Goal: Task Accomplishment & Management: Use online tool/utility

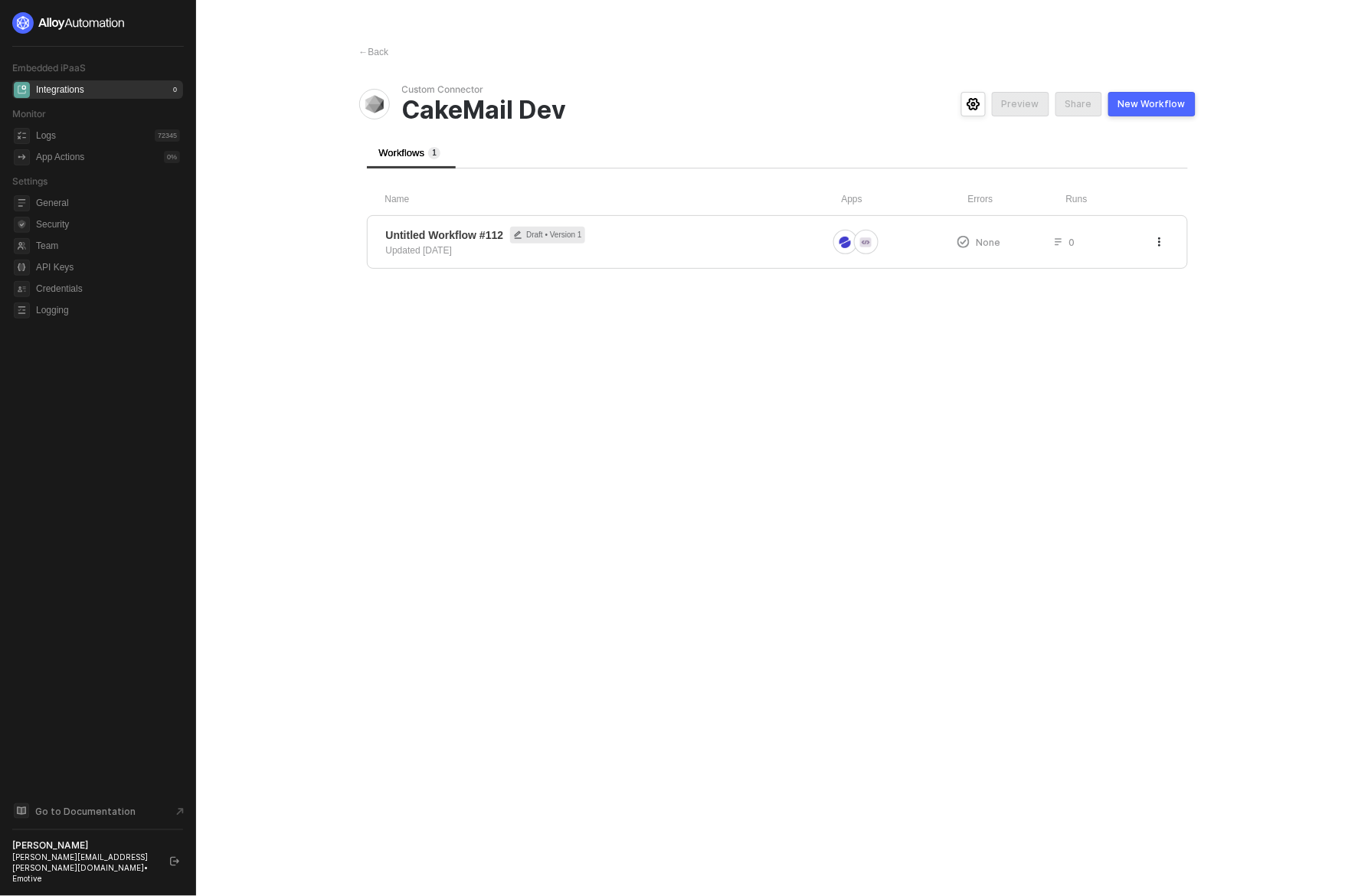
click at [52, 89] on div "Integrations" at bounding box center [60, 89] width 48 height 13
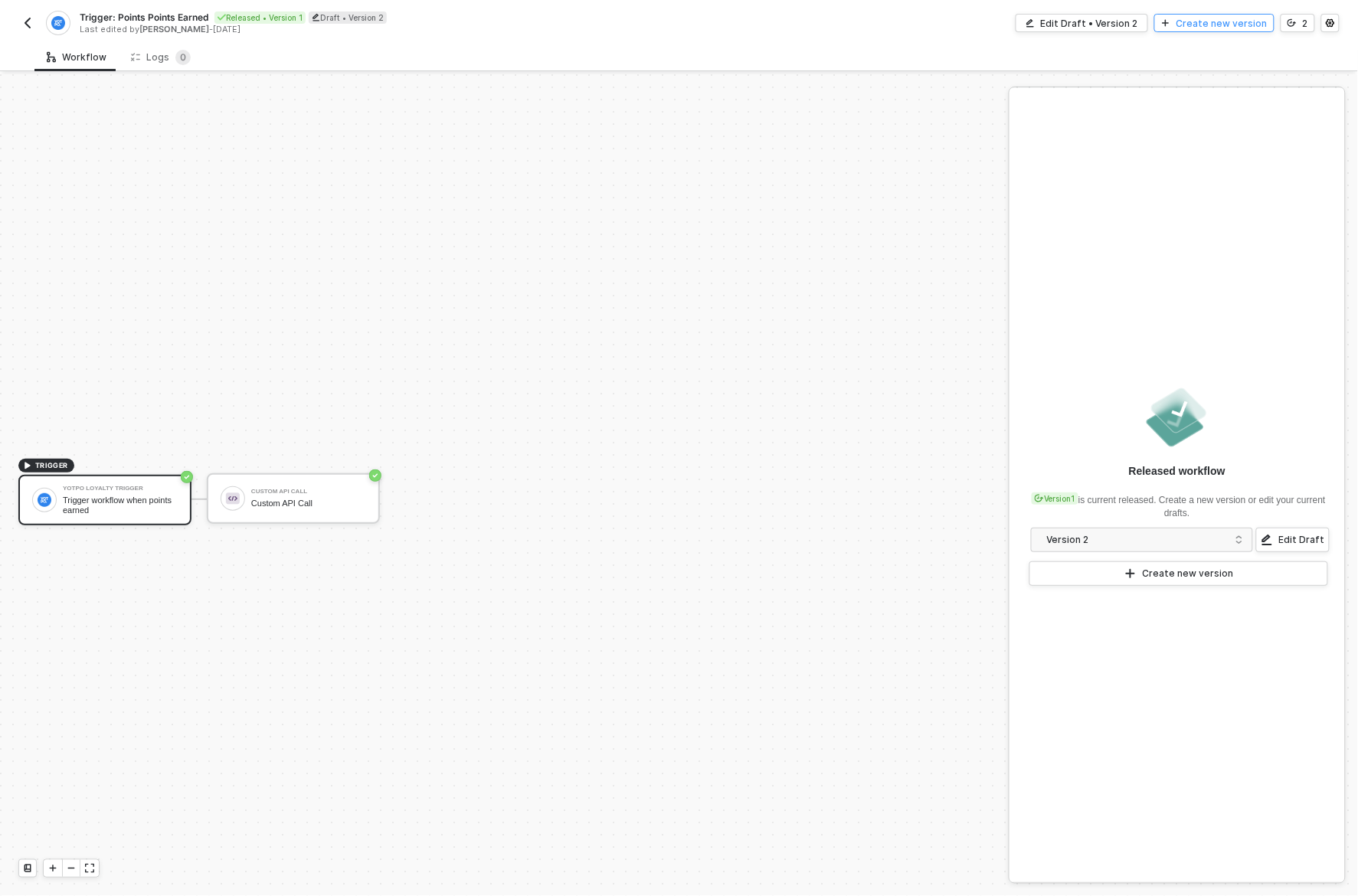
scroll to position [28, 0]
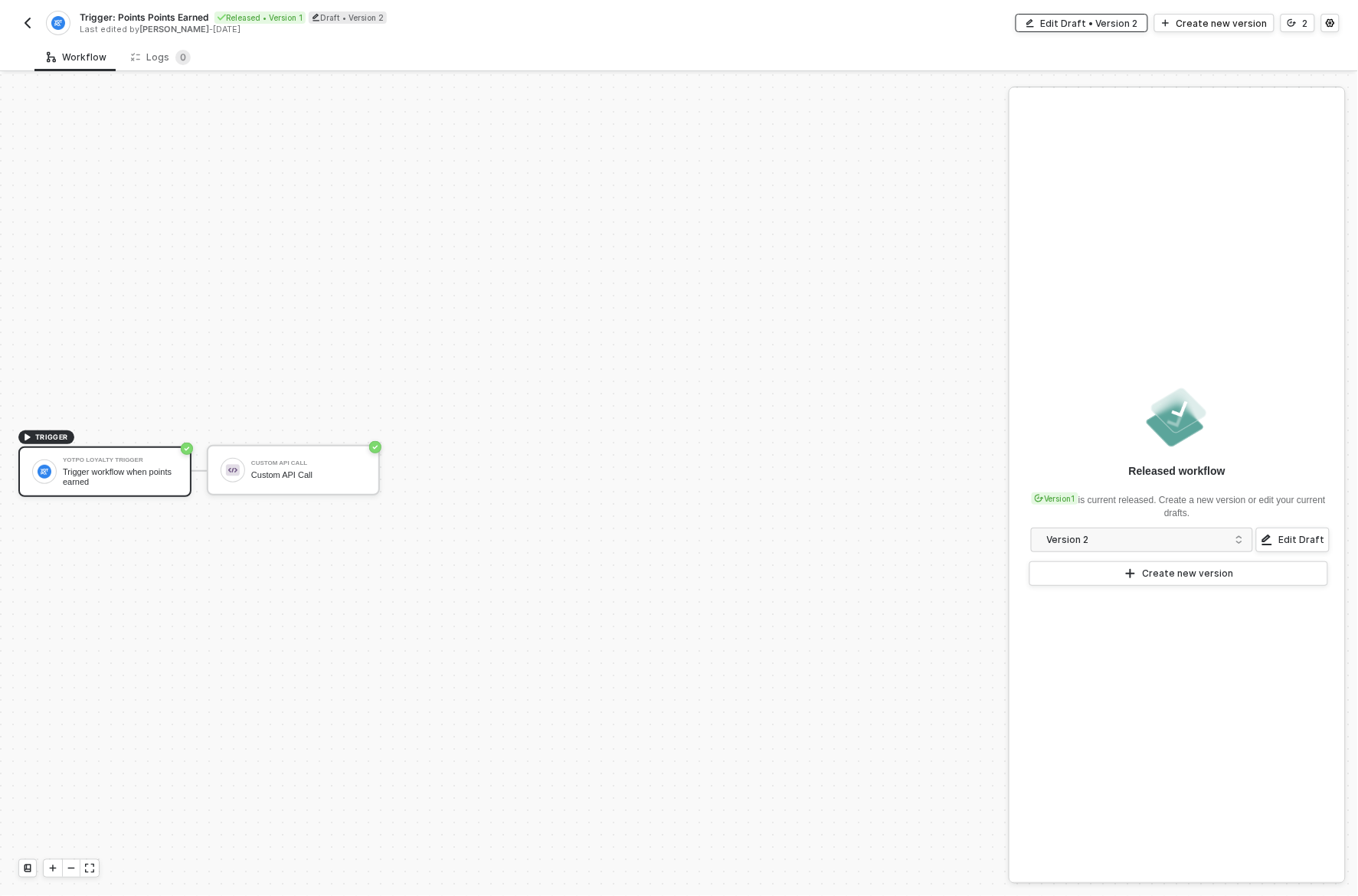
click at [1104, 17] on div "Edit Draft • Version 2" at bounding box center [1089, 23] width 97 height 13
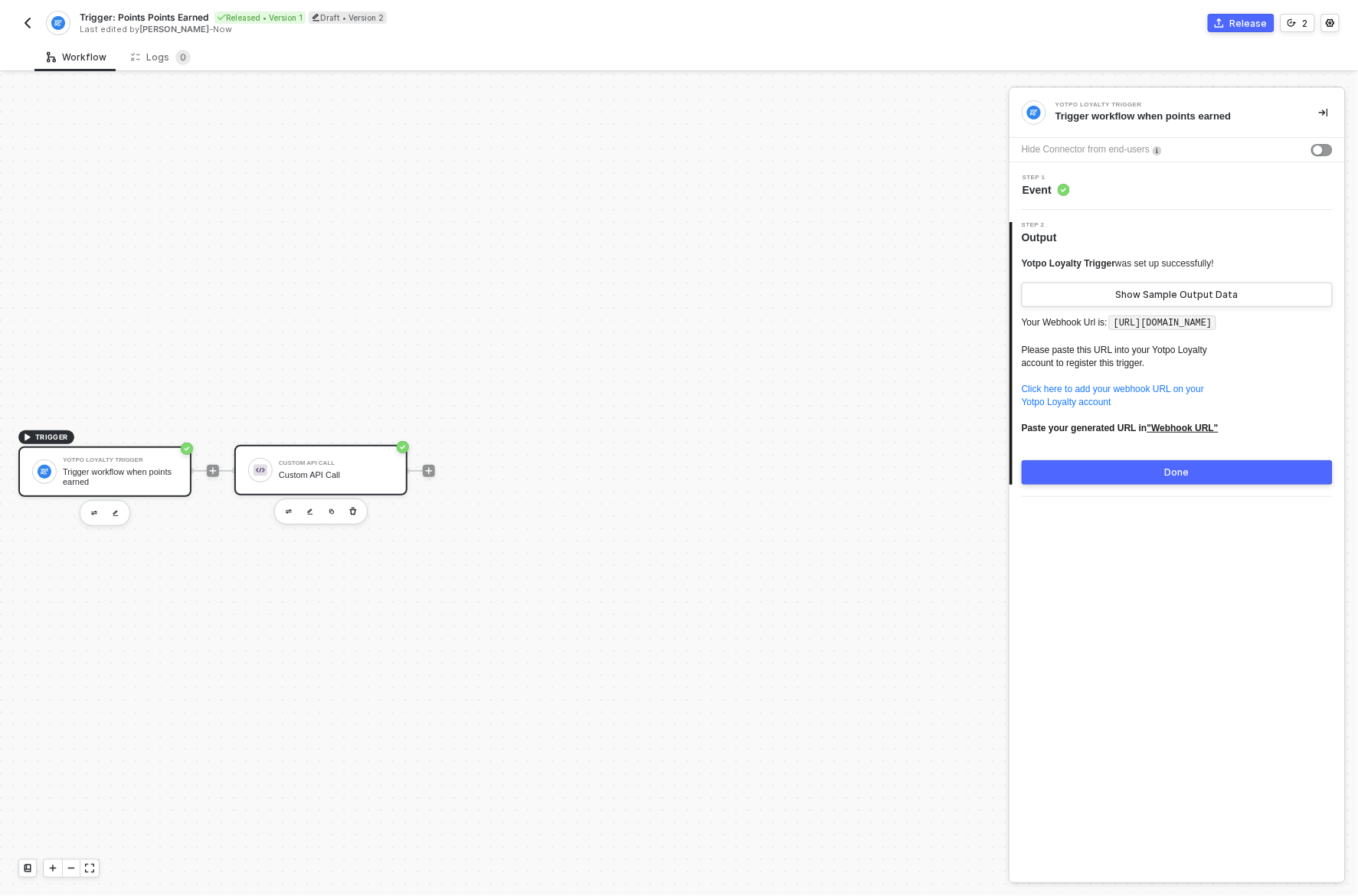
click at [334, 464] on div "Custom API Call" at bounding box center [336, 463] width 115 height 6
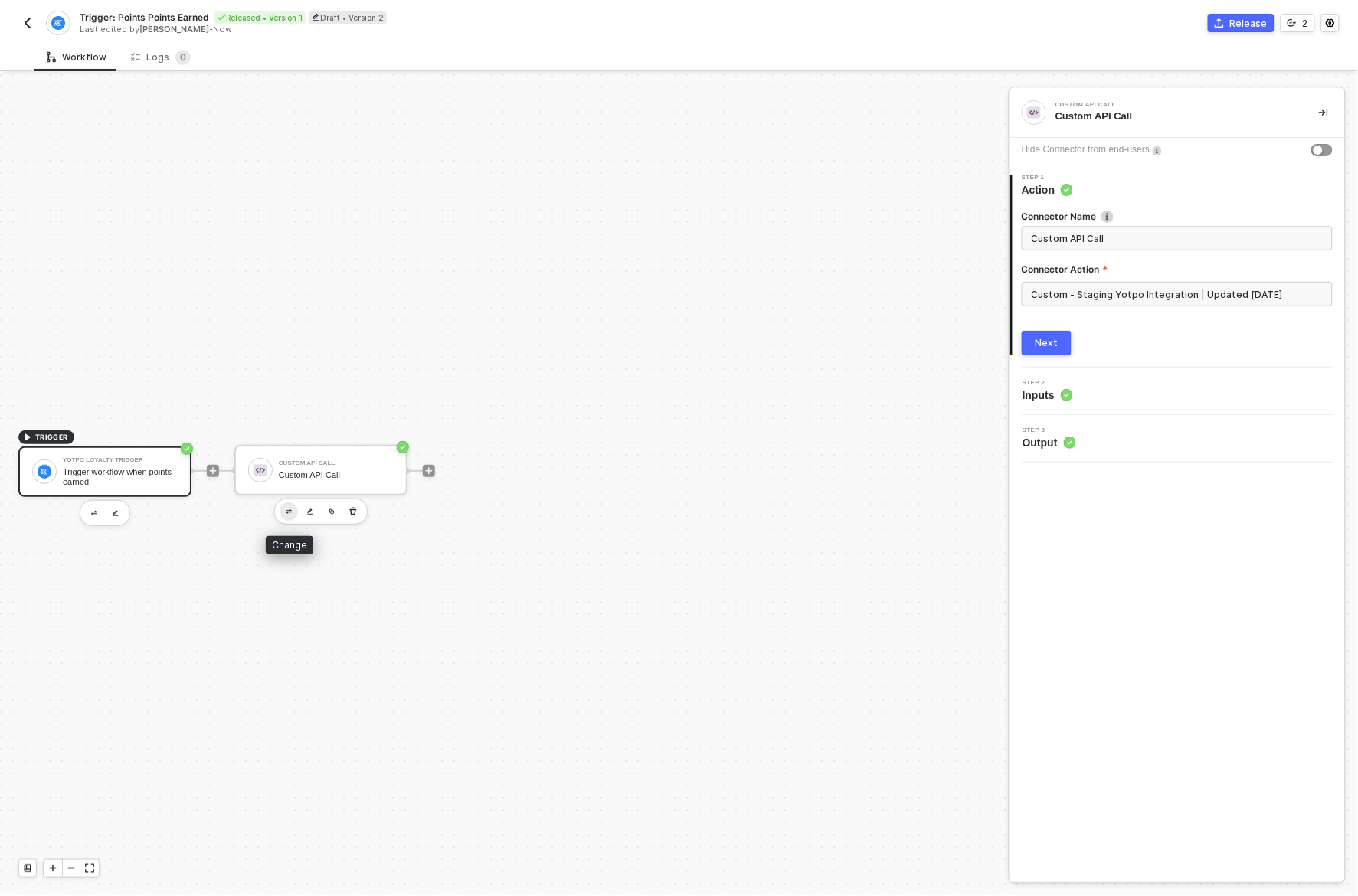
click at [290, 510] on img "button" at bounding box center [288, 512] width 6 height 5
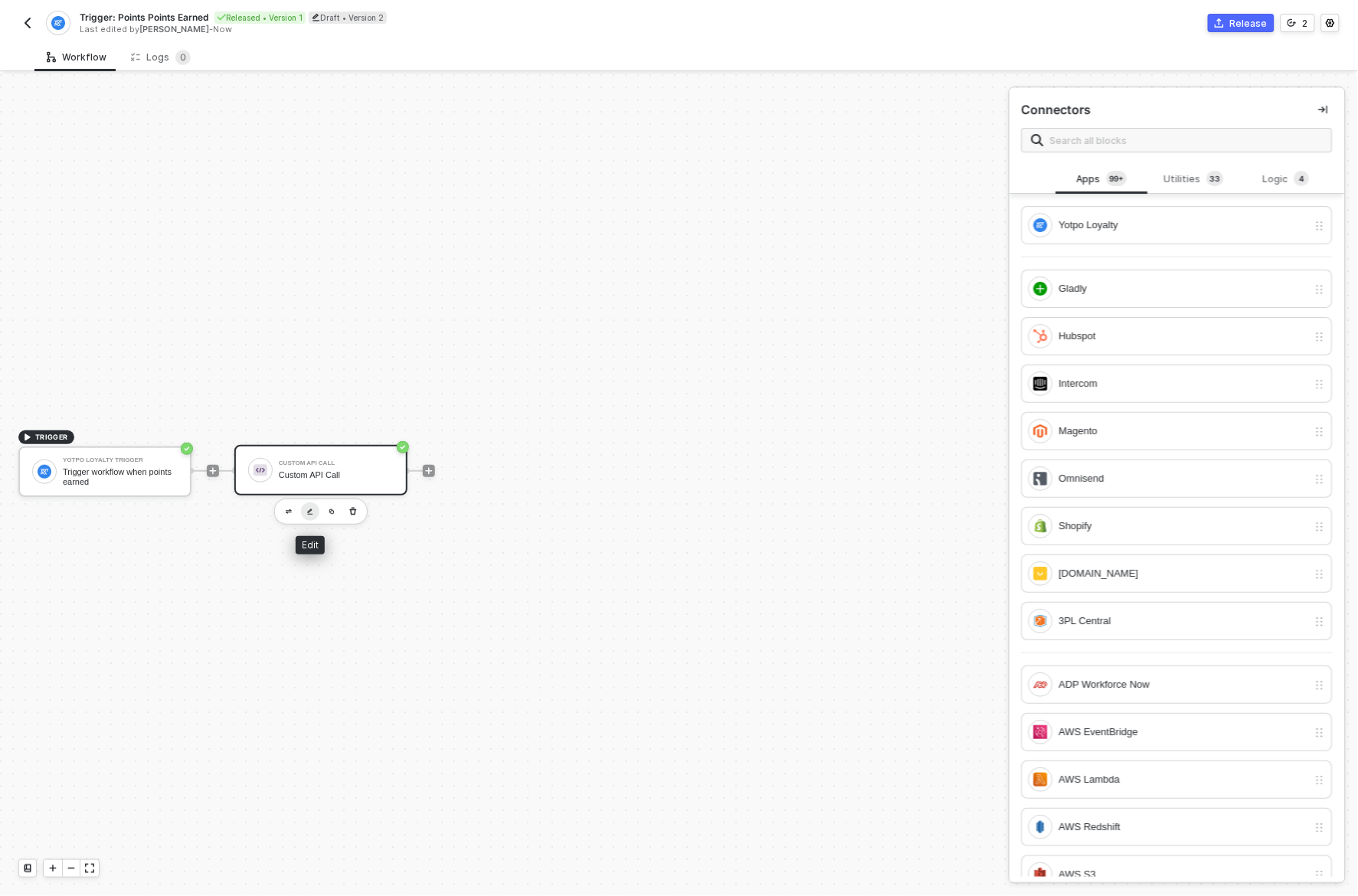
click at [307, 510] on img "button" at bounding box center [310, 512] width 6 height 7
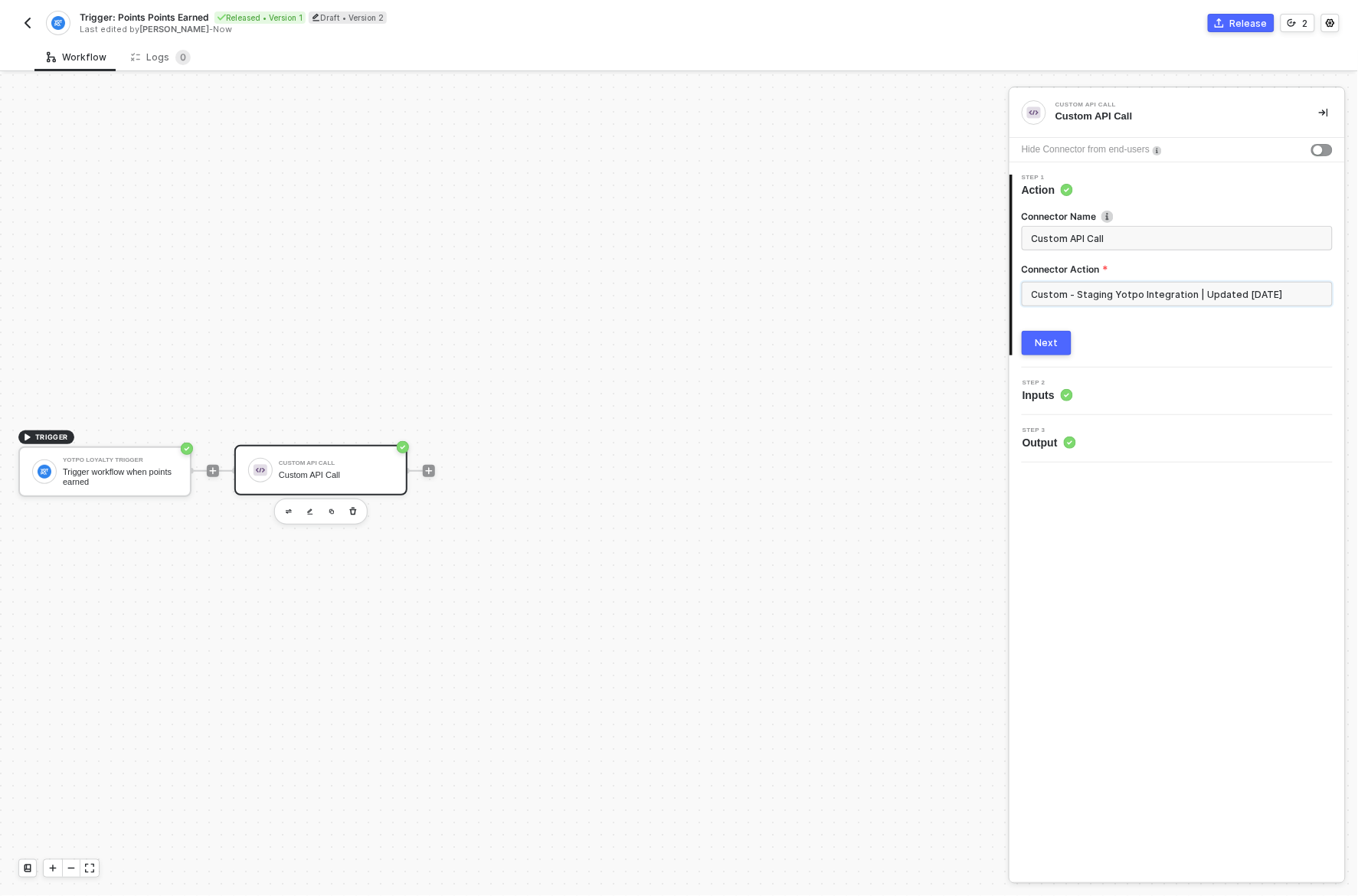
click at [1195, 292] on input "Custom - Staging Yotpo Integration | Updated [DATE]" at bounding box center [1177, 294] width 310 height 24
click at [877, 178] on div "Custom Actions" at bounding box center [883, 184] width 223 height 13
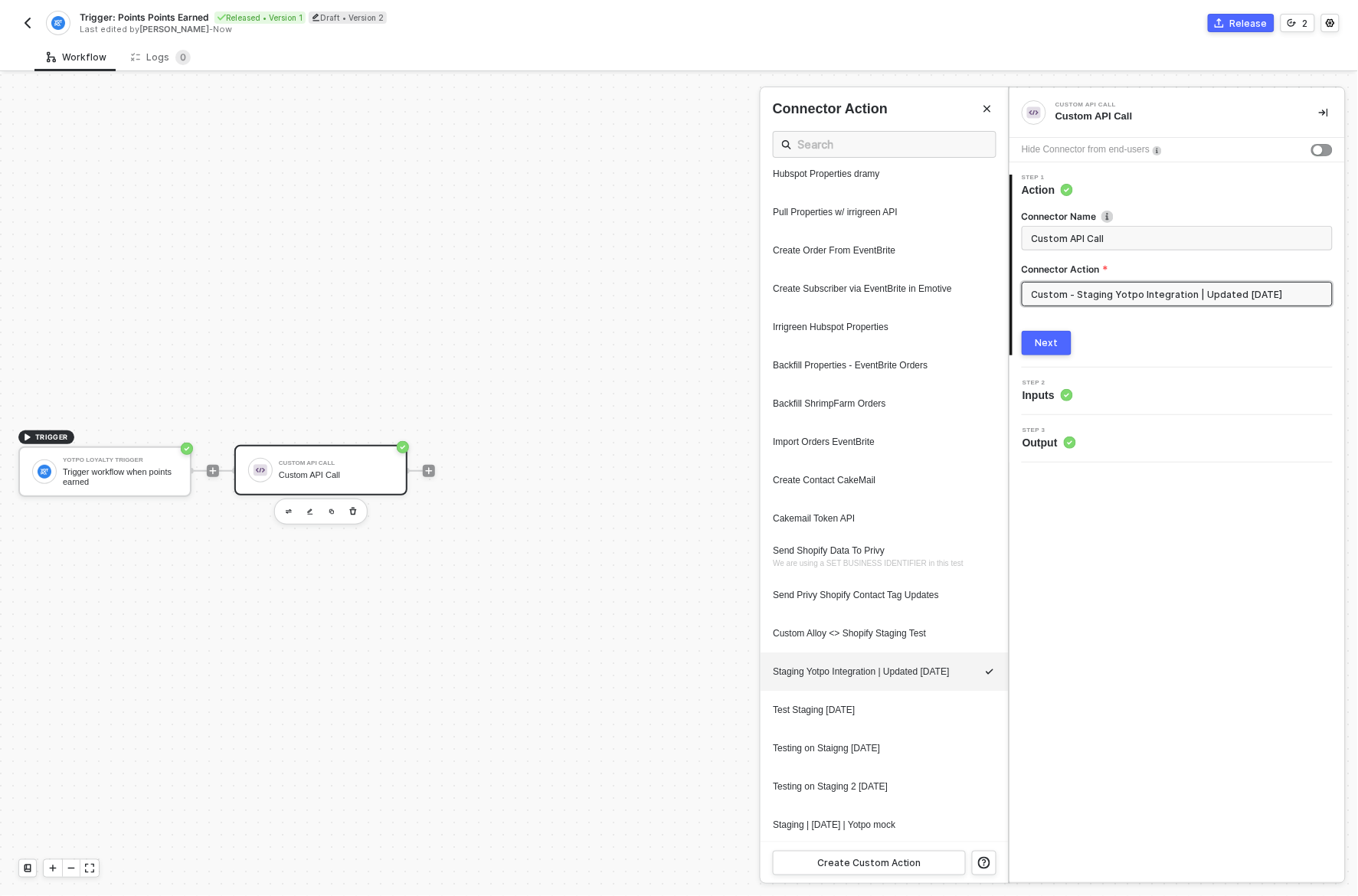
scroll to position [1388, 0]
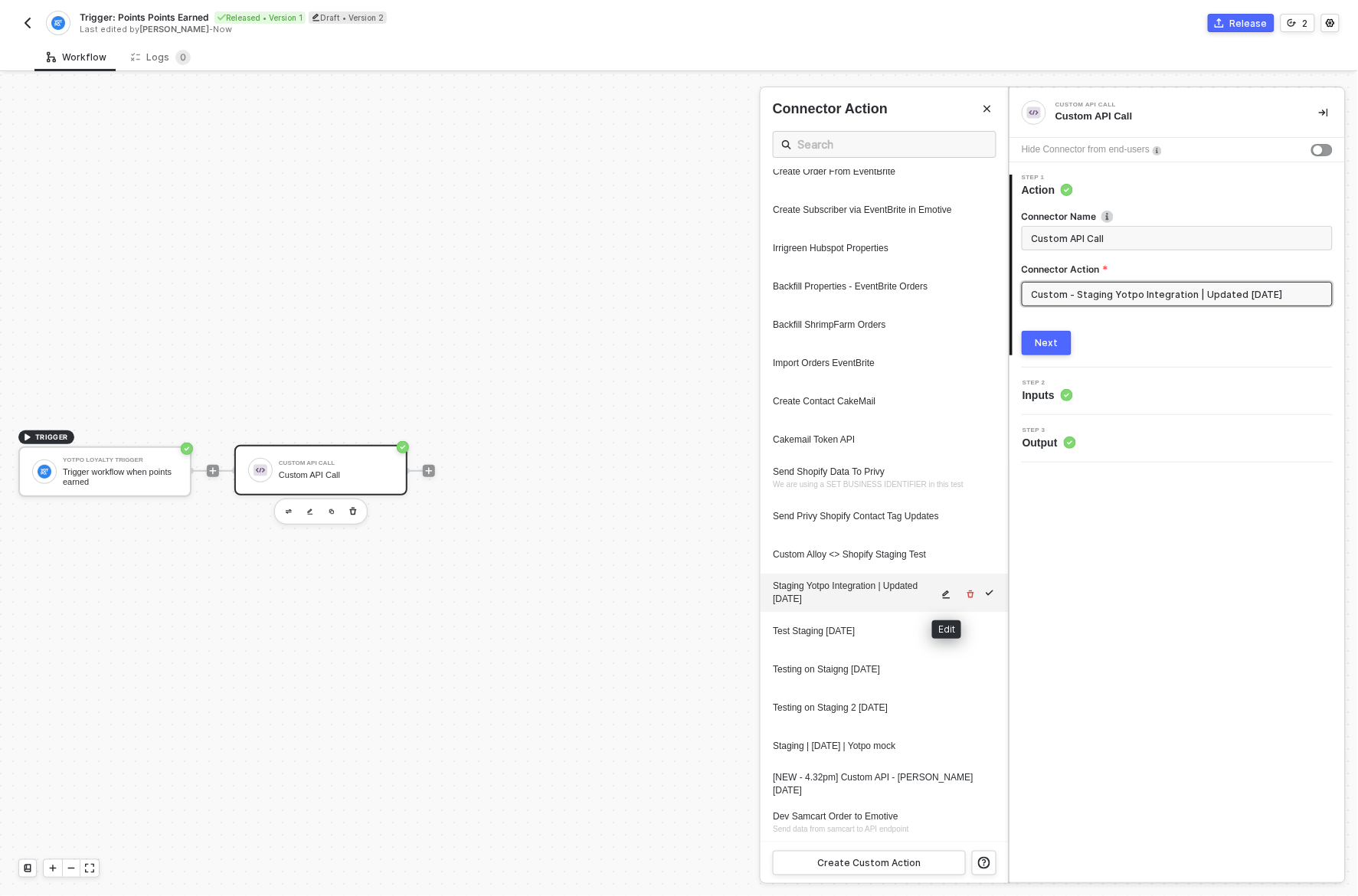
click at [946, 591] on icon "icon-edit" at bounding box center [946, 594] width 8 height 9
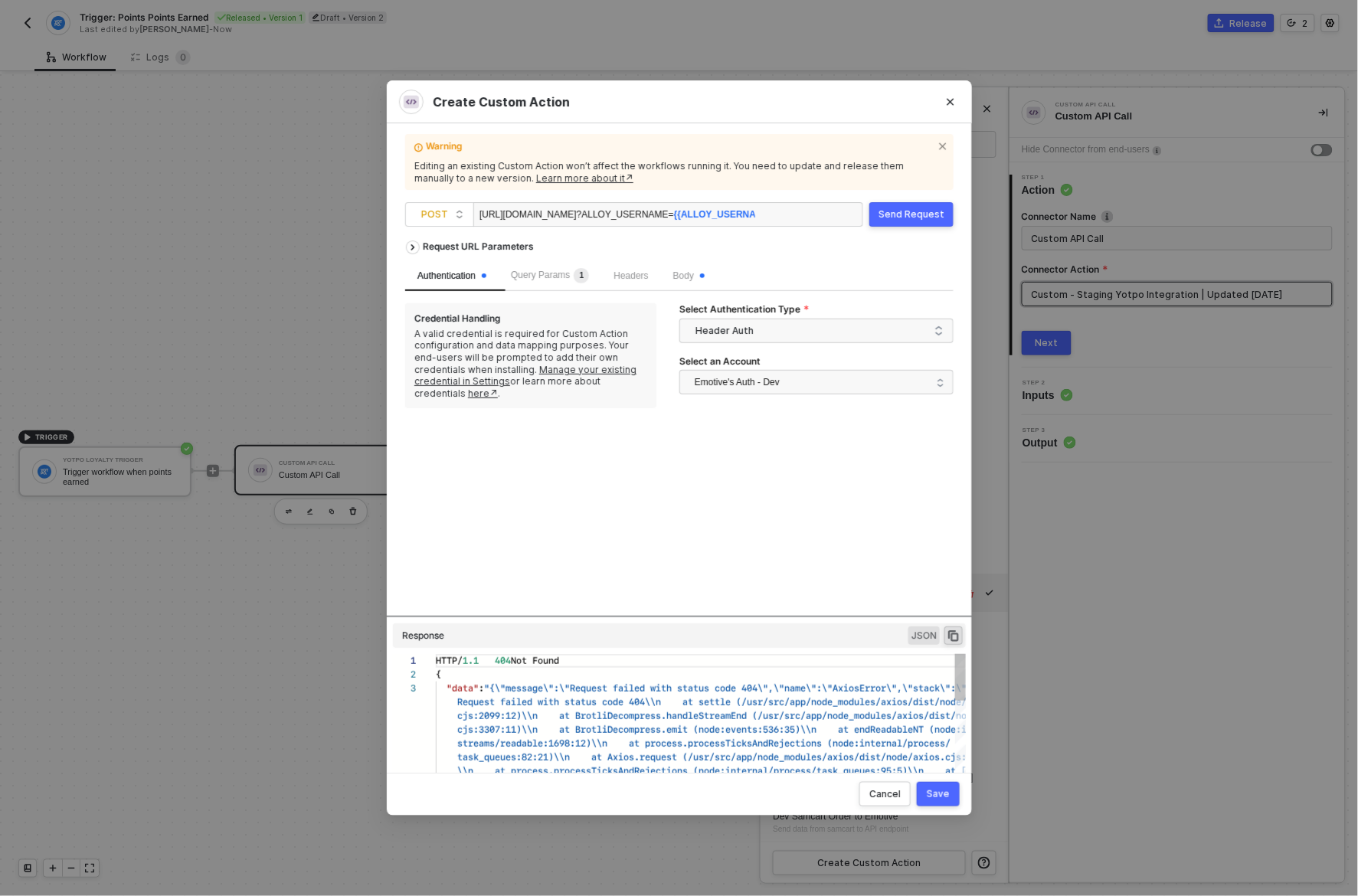
scroll to position [27, 0]
click at [605, 211] on div "[URL][DOMAIN_NAME] ?ALLOY_USERNAME= {{ALLOY_USERNAME}}" at bounding box center [617, 215] width 276 height 24
copy div "[URL][DOMAIN_NAME] ?ALLOY_USERNAME= {{ALLOY_USERNAME}}"
click at [562, 278] on span "Query Params 1" at bounding box center [550, 274] width 78 height 10
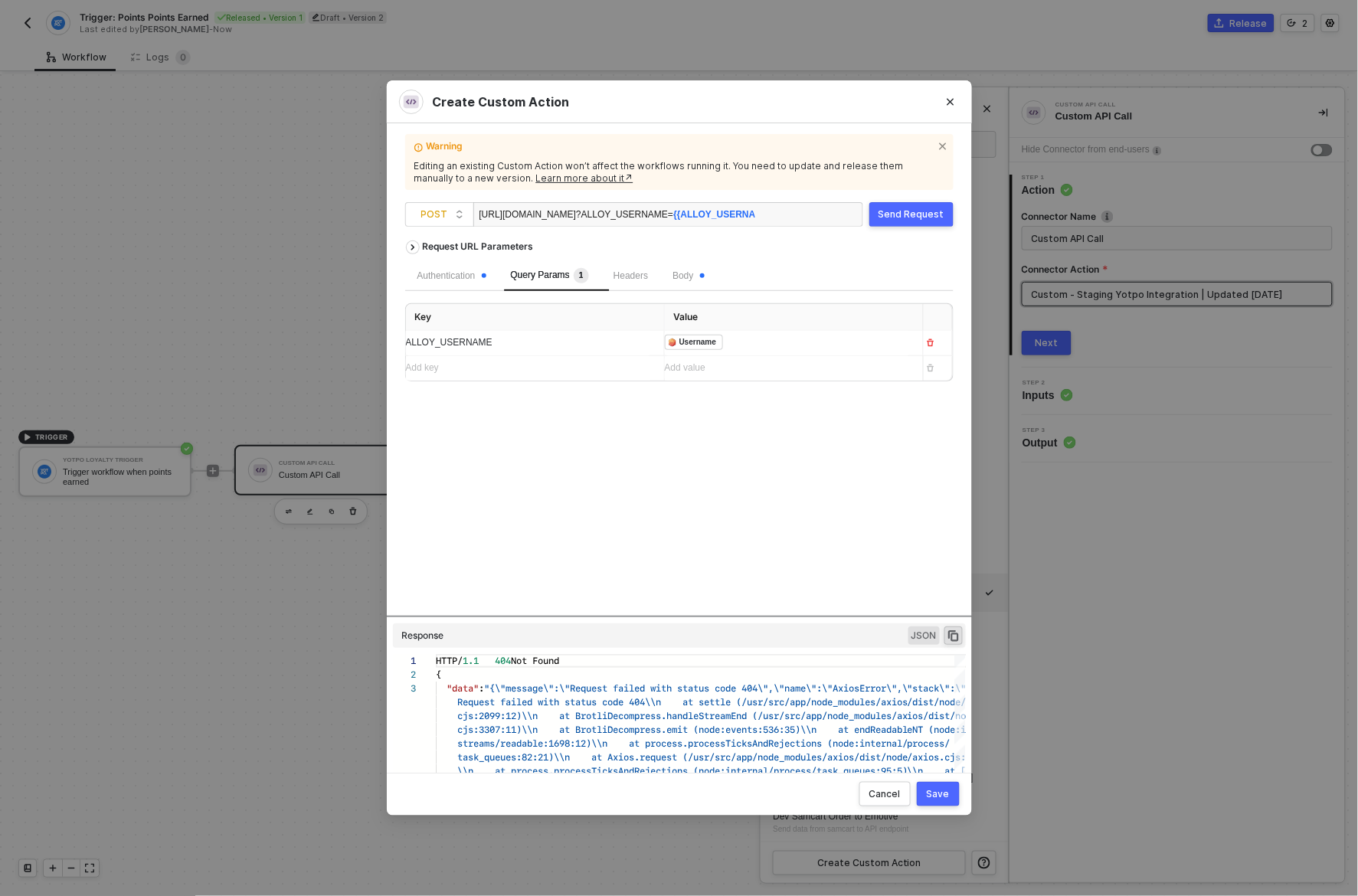
click at [562, 342] on div "ALLOY_USERNAME" at bounding box center [521, 342] width 230 height 15
copy span "ALLOY_USERNAME"
click at [634, 273] on span "Headers" at bounding box center [630, 275] width 34 height 10
click at [694, 276] on span "Body" at bounding box center [688, 275] width 32 height 10
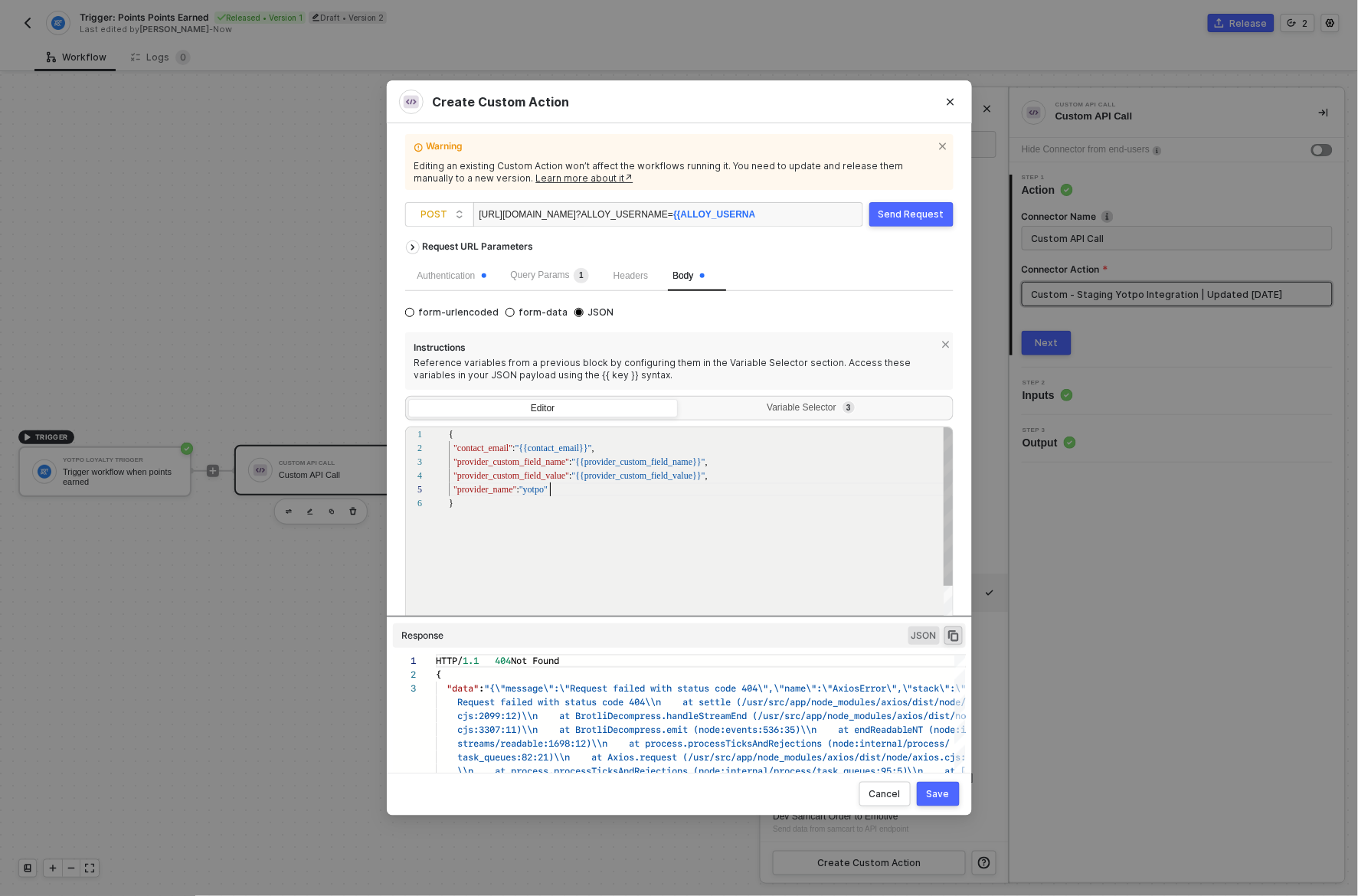
scroll to position [54, 101]
click at [609, 496] on div "}" at bounding box center [702, 503] width 506 height 14
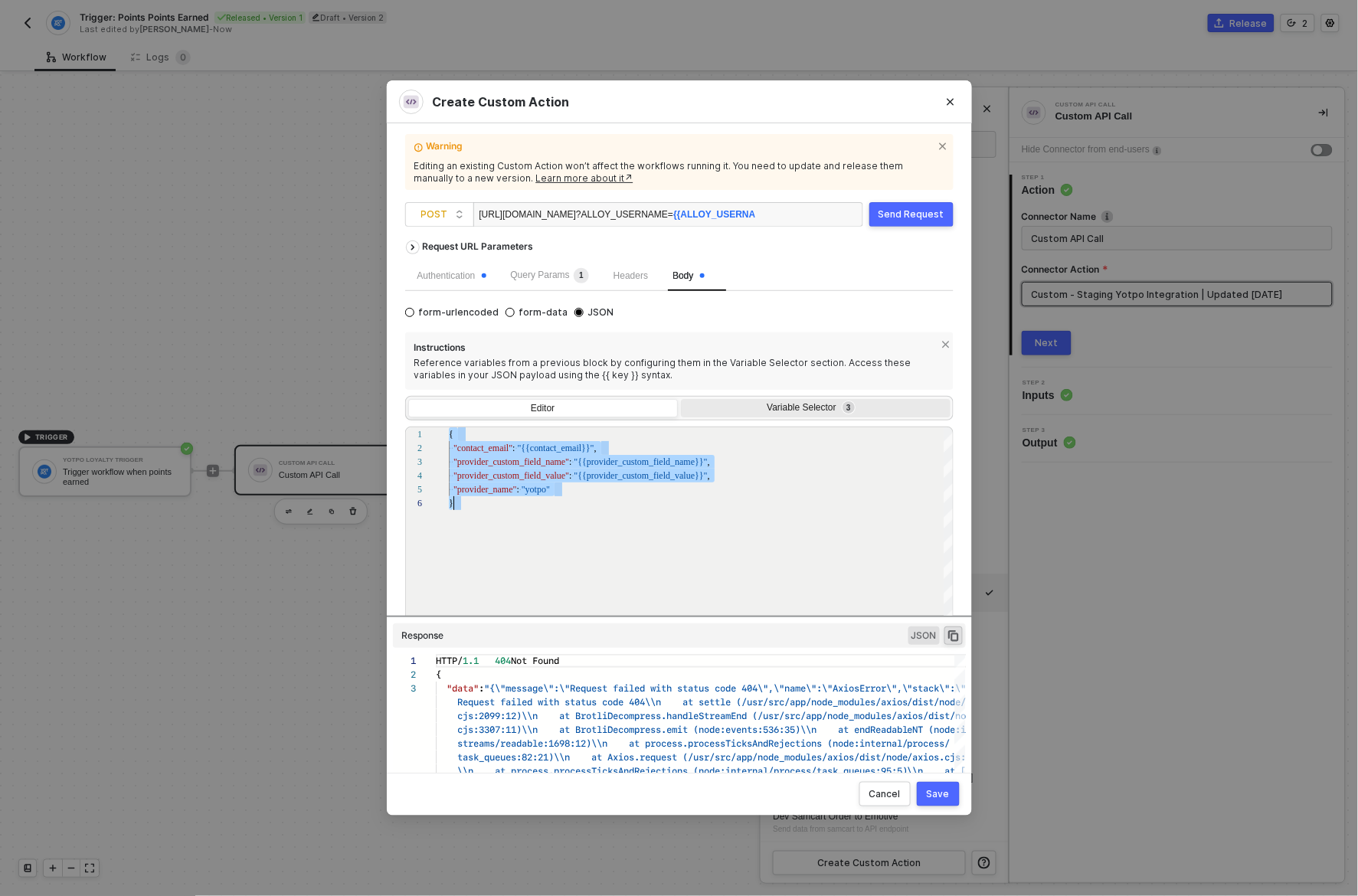
click at [798, 414] on div "Variable Selector 3" at bounding box center [815, 409] width 269 height 21
click at [681, 399] on input "Variable Selector 3" at bounding box center [681, 399] width 0 height 0
click at [798, 414] on div "Variable Selector 3" at bounding box center [815, 409] width 269 height 21
click at [681, 399] on input "Variable Selector 3" at bounding box center [681, 399] width 0 height 0
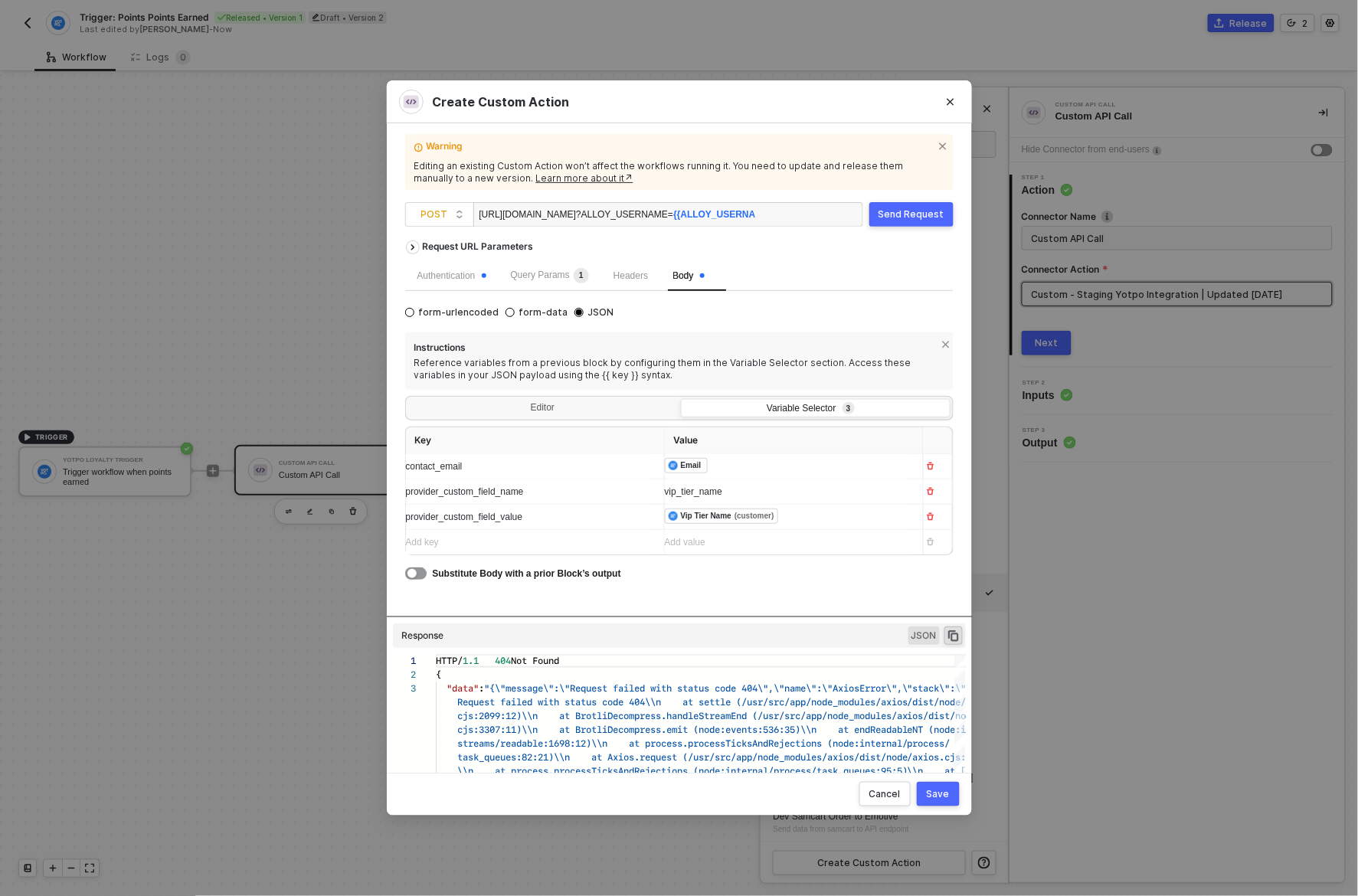
click at [693, 494] on span "vip_tier_name" at bounding box center [693, 491] width 58 height 10
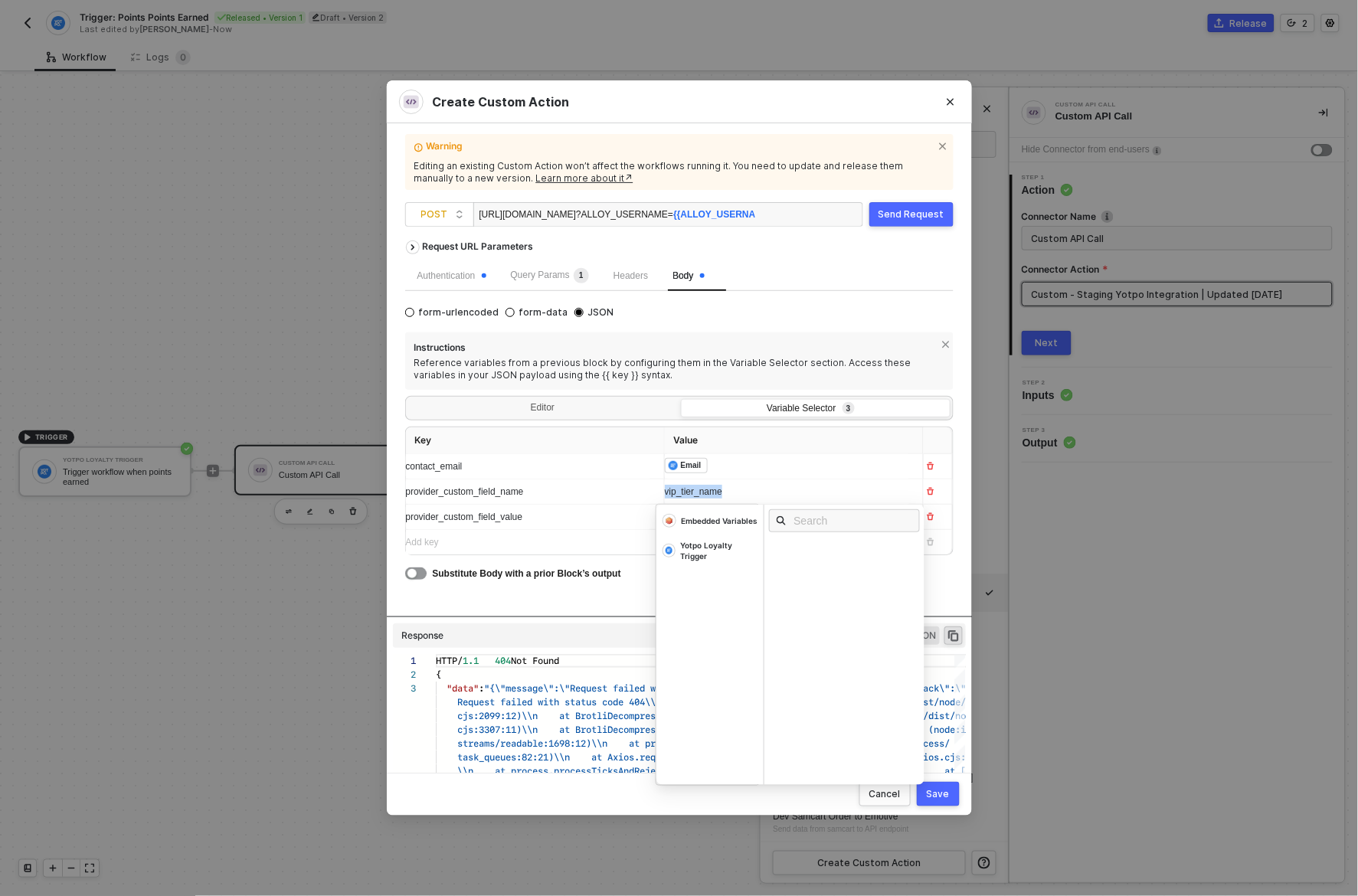
click at [693, 494] on span "vip_tier_name" at bounding box center [693, 491] width 58 height 10
copy span "vip_tier_name"
